Goal: Task Accomplishment & Management: Manage account settings

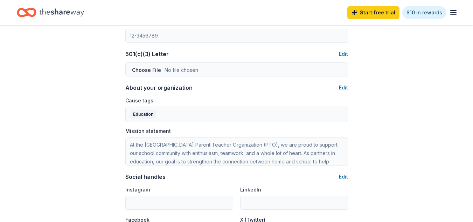
scroll to position [385, 0]
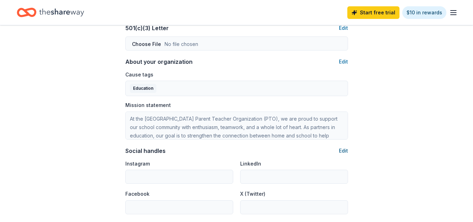
click at [346, 150] on button "Edit" at bounding box center [343, 150] width 9 height 8
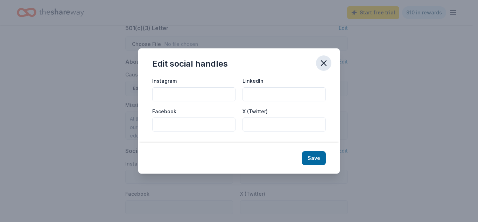
click at [321, 63] on icon "button" at bounding box center [324, 63] width 10 height 10
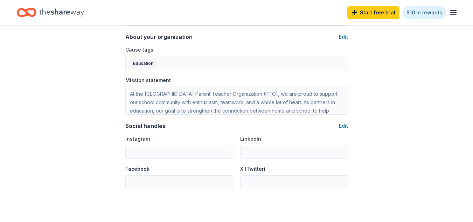
scroll to position [410, 0]
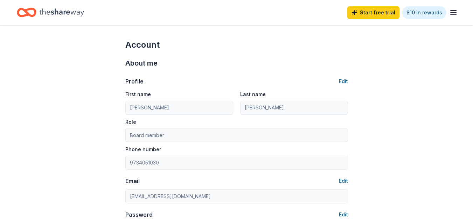
scroll to position [409, 0]
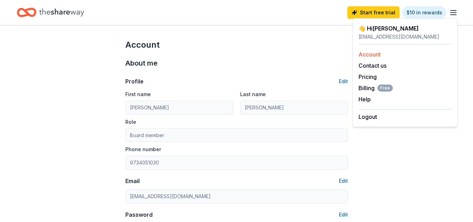
click at [371, 54] on link "Account" at bounding box center [369, 54] width 22 height 7
click at [368, 116] on button "Logout" at bounding box center [367, 116] width 19 height 8
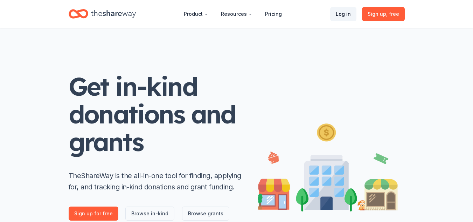
click at [350, 16] on link "Log in" at bounding box center [343, 14] width 26 height 14
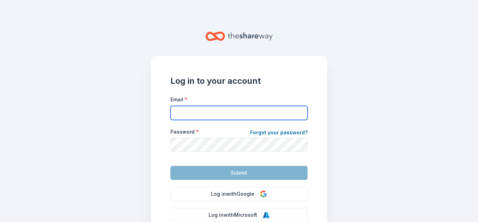
click at [262, 118] on input "Email *" at bounding box center [238, 113] width 137 height 14
type input "[EMAIL_ADDRESS][DOMAIN_NAME]"
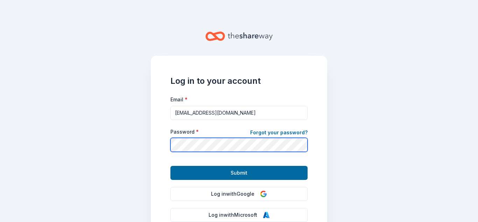
click at [170, 166] on button "Submit" at bounding box center [238, 173] width 137 height 14
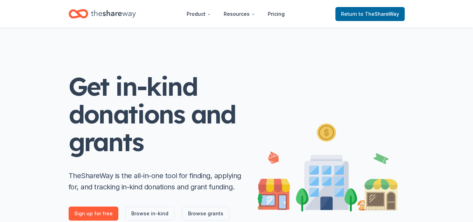
click at [125, 15] on icon "Home" at bounding box center [113, 14] width 45 height 14
click at [124, 16] on icon "Home" at bounding box center [113, 14] width 45 height 14
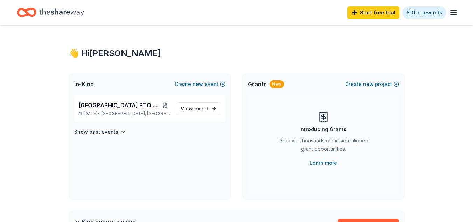
click at [452, 15] on line "button" at bounding box center [454, 15] width 6 height 0
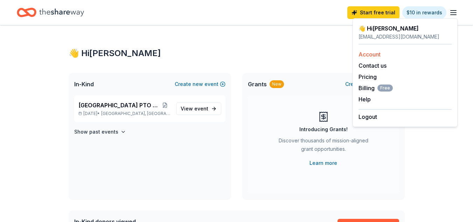
click at [368, 54] on link "Account" at bounding box center [369, 54] width 22 height 7
click at [374, 54] on link "Account" at bounding box center [369, 54] width 22 height 7
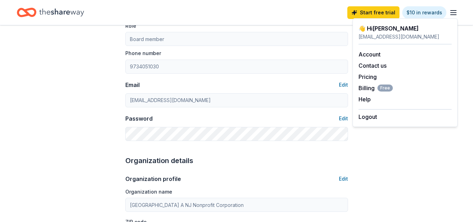
scroll to position [105, 0]
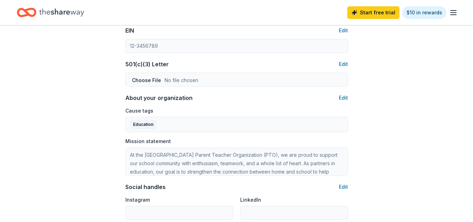
scroll to position [350, 0]
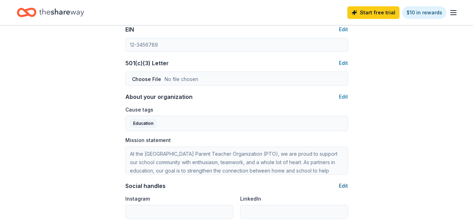
click at [343, 183] on button "Edit" at bounding box center [343, 185] width 9 height 8
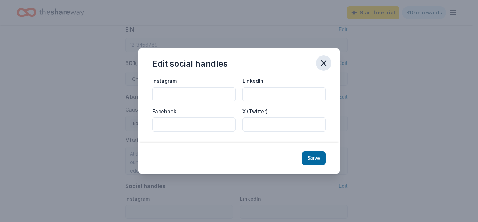
click at [324, 62] on icon "button" at bounding box center [324, 63] width 10 height 10
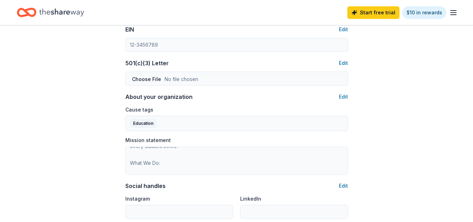
scroll to position [0, 0]
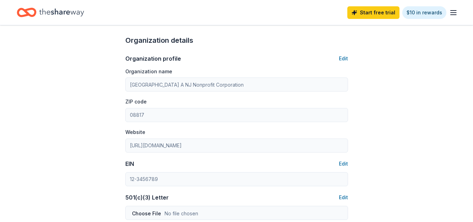
scroll to position [210, 0]
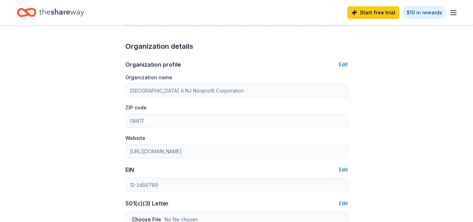
click at [348, 67] on div "Account About me Profile Edit First name [PERSON_NAME] Last name [PERSON_NAME] …" at bounding box center [236, 128] width 245 height 626
click at [348, 65] on button "Edit" at bounding box center [343, 64] width 9 height 8
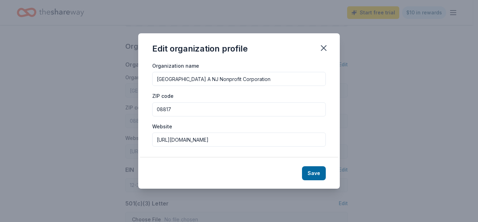
click at [220, 78] on input "[GEOGRAPHIC_DATA] A NJ Nonprofit Corporation" at bounding box center [239, 79] width 174 height 14
type input "[GEOGRAPHIC_DATA] PTO A NJ Nonprofit Corporation"
click at [319, 174] on button "Save" at bounding box center [314, 173] width 24 height 14
type input "[GEOGRAPHIC_DATA] PTO A NJ Nonprofit Corporation"
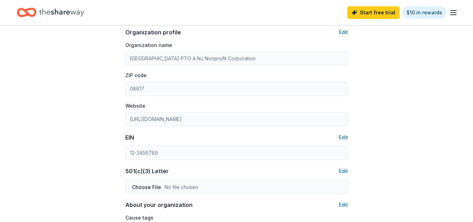
scroll to position [280, 0]
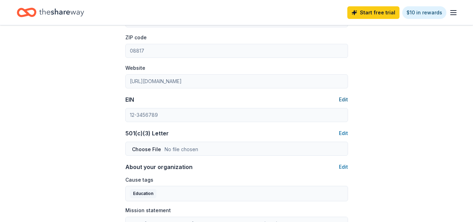
click at [346, 99] on button "Edit" at bounding box center [343, 99] width 9 height 8
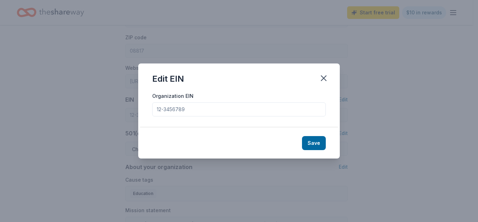
drag, startPoint x: 254, startPoint y: 113, endPoint x: 146, endPoint y: 101, distance: 108.1
click at [146, 101] on div "Organization EIN" at bounding box center [239, 109] width 202 height 36
drag, startPoint x: 201, startPoint y: 111, endPoint x: 168, endPoint y: 109, distance: 32.7
click at [169, 110] on input "Organization EIN" at bounding box center [239, 109] width 174 height 14
click at [167, 123] on div "Organization EIN" at bounding box center [239, 109] width 202 height 36
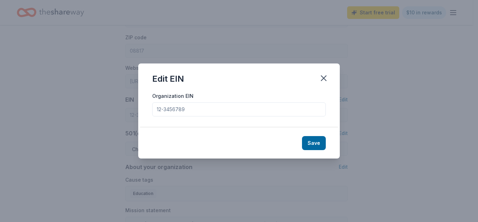
click at [183, 112] on input "Organization EIN" at bounding box center [239, 109] width 174 height 14
click at [184, 112] on input "Organization EIN" at bounding box center [239, 109] width 174 height 14
type input "[US_EMPLOYER_IDENTIFICATION_NUMBER]"
click at [319, 142] on button "Save" at bounding box center [314, 143] width 24 height 14
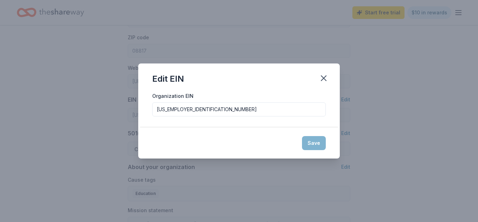
type input "[US_EMPLOYER_IDENTIFICATION_NUMBER]"
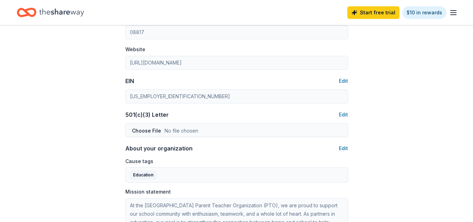
scroll to position [315, 0]
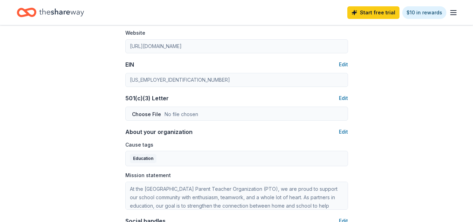
click at [361, 89] on div "Account About me Profile Edit First name [PERSON_NAME] Last name [PERSON_NAME] …" at bounding box center [236, 23] width 473 height 626
click at [344, 97] on button "Edit" at bounding box center [343, 98] width 9 height 8
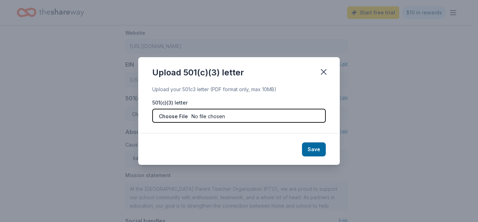
click at [173, 115] on input "file" at bounding box center [239, 116] width 174 height 14
type input "C:\fakepath\Non Profit Letter.pdf"
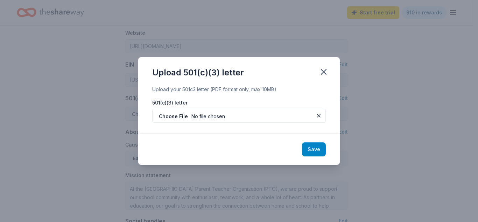
click at [311, 151] on button "Save" at bounding box center [314, 149] width 24 height 14
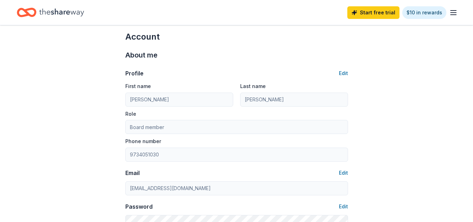
scroll to position [0, 0]
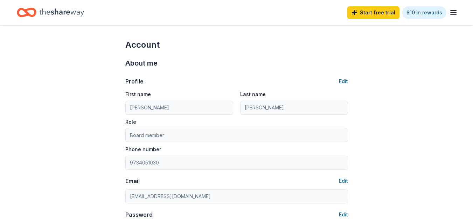
click at [452, 14] on icon "button" at bounding box center [453, 12] width 8 height 8
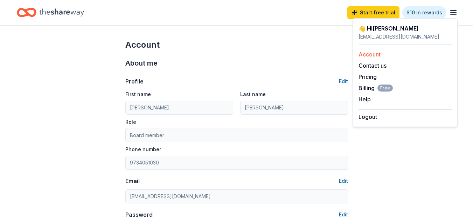
click at [368, 56] on link "Account" at bounding box center [369, 54] width 22 height 7
click at [225, 51] on div "About me Profile Edit First name [PERSON_NAME] Last name [PERSON_NAME] Role Boa…" at bounding box center [236, 146] width 223 height 193
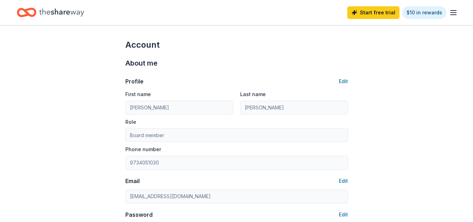
click at [67, 15] on icon "Home" at bounding box center [61, 12] width 45 height 14
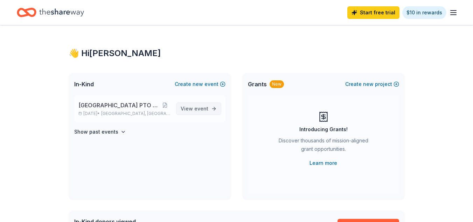
click at [210, 110] on link "View event" at bounding box center [198, 108] width 45 height 13
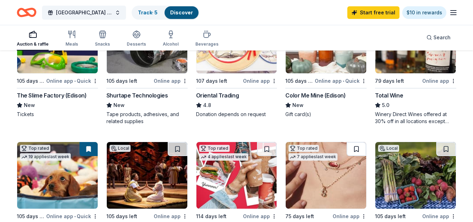
scroll to position [105, 0]
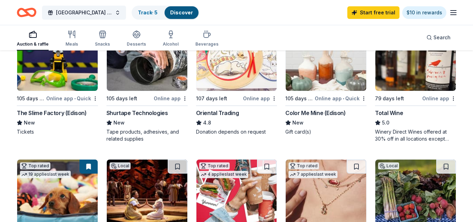
click at [395, 78] on img at bounding box center [415, 57] width 81 height 67
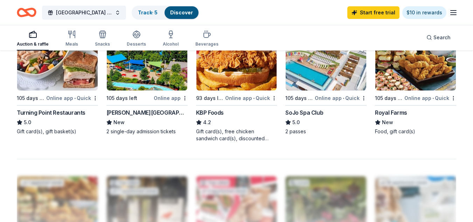
scroll to position [525, 0]
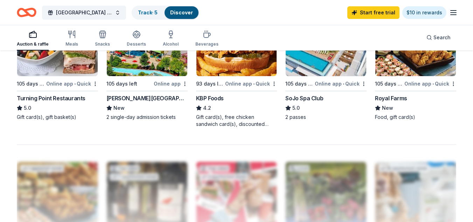
click at [454, 14] on icon "button" at bounding box center [453, 12] width 8 height 8
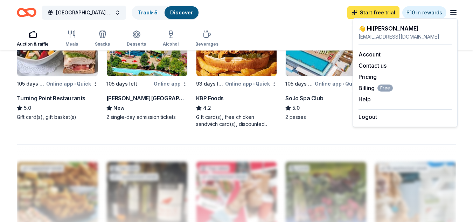
click at [376, 12] on link "Start free trial" at bounding box center [373, 12] width 52 height 13
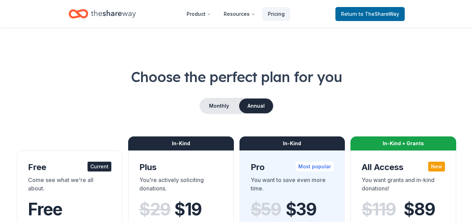
click at [115, 16] on icon "Home" at bounding box center [113, 14] width 45 height 14
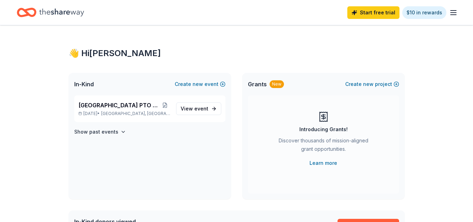
click at [454, 15] on icon "button" at bounding box center [453, 12] width 8 height 8
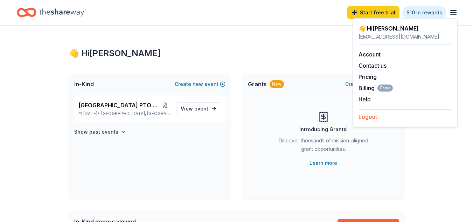
click at [375, 119] on button "Logout" at bounding box center [367, 116] width 19 height 8
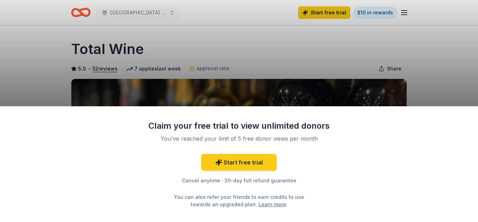
click at [450, 109] on div "Claim your free trial to view unlimited donors You've reached your limit of 5 f…" at bounding box center [239, 164] width 478 height 116
click at [423, 95] on div "Claim your free trial to view unlimited donors You've reached your limit of 5 f…" at bounding box center [239, 111] width 478 height 222
click at [140, 38] on div "Claim your free trial to view unlimited donors You've reached your limit of 5 f…" at bounding box center [239, 111] width 478 height 222
